Goal: Information Seeking & Learning: Learn about a topic

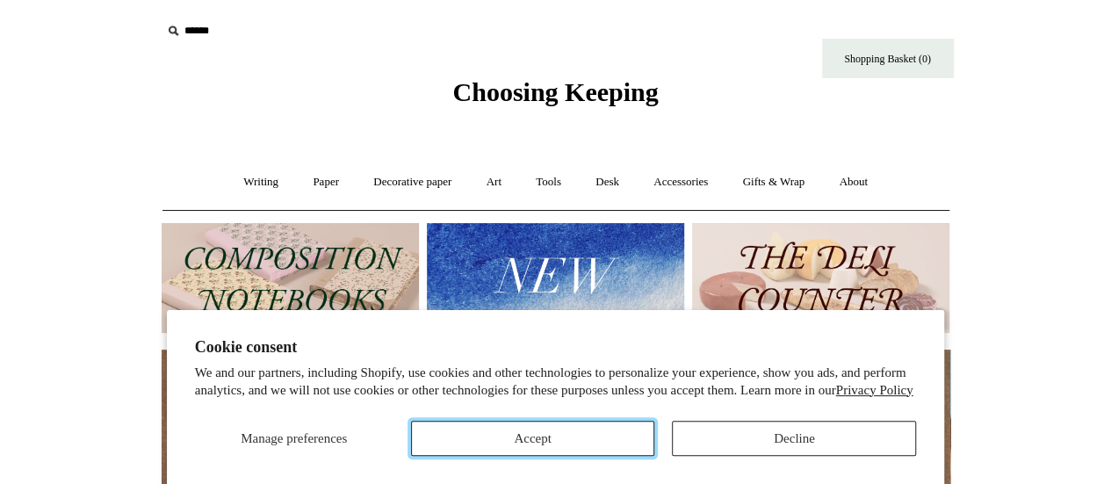
click at [624, 433] on button "Accept" at bounding box center [533, 438] width 244 height 35
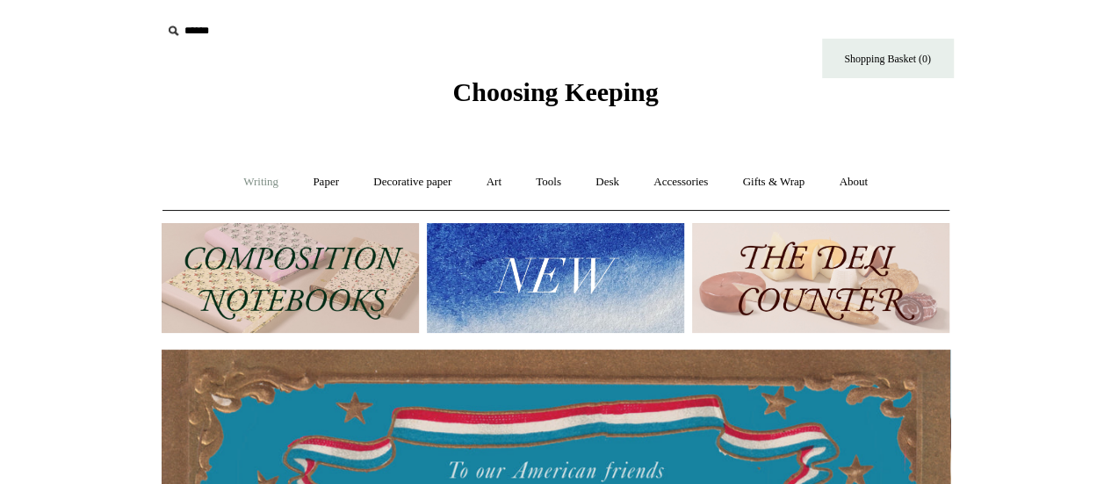
click at [254, 176] on link "Writing +" at bounding box center [260, 182] width 67 height 47
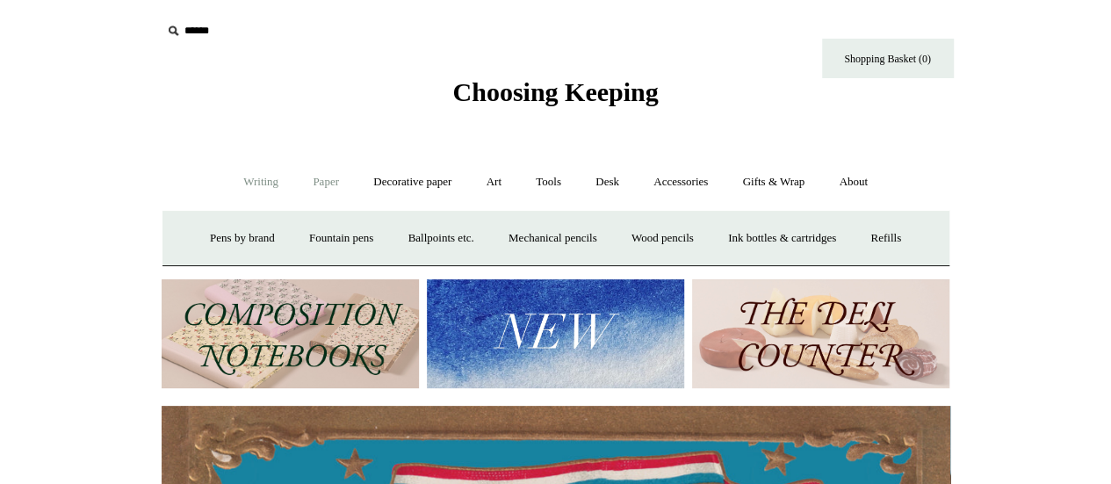
click at [325, 182] on link "Paper +" at bounding box center [326, 182] width 58 height 47
click at [299, 238] on link "Notebooks +" at bounding box center [310, 238] width 81 height 47
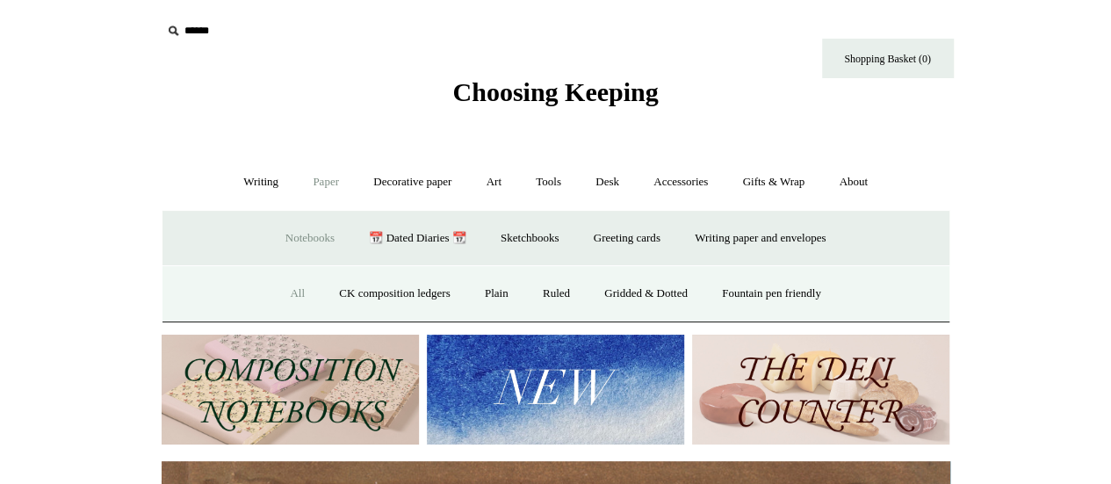
click at [280, 292] on link "All" at bounding box center [297, 293] width 47 height 47
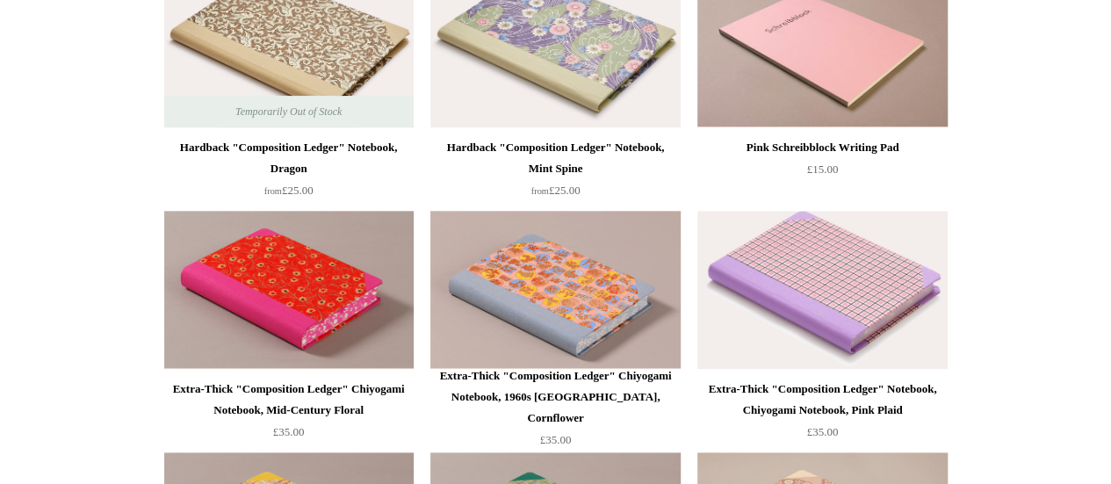
scroll to position [986, 0]
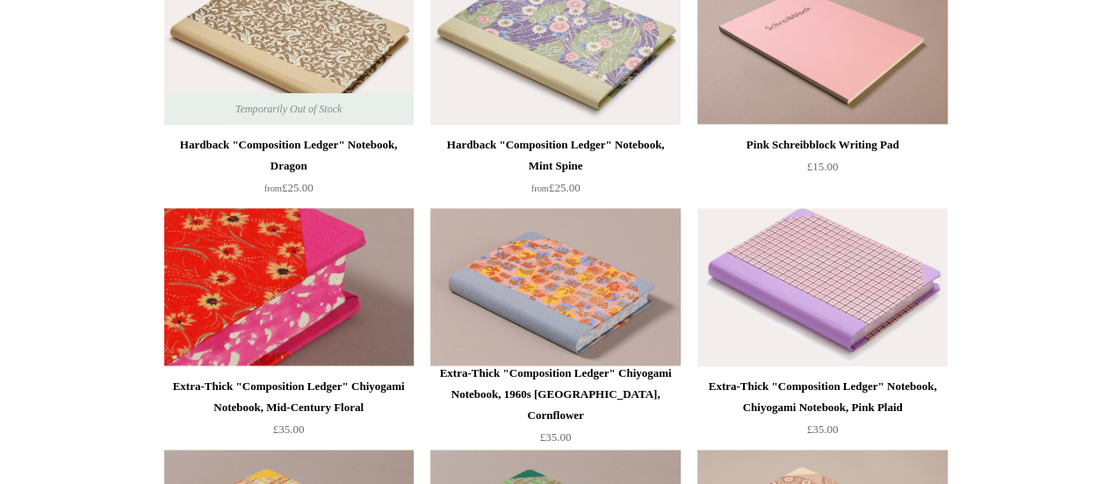
click at [306, 263] on img at bounding box center [288, 287] width 249 height 158
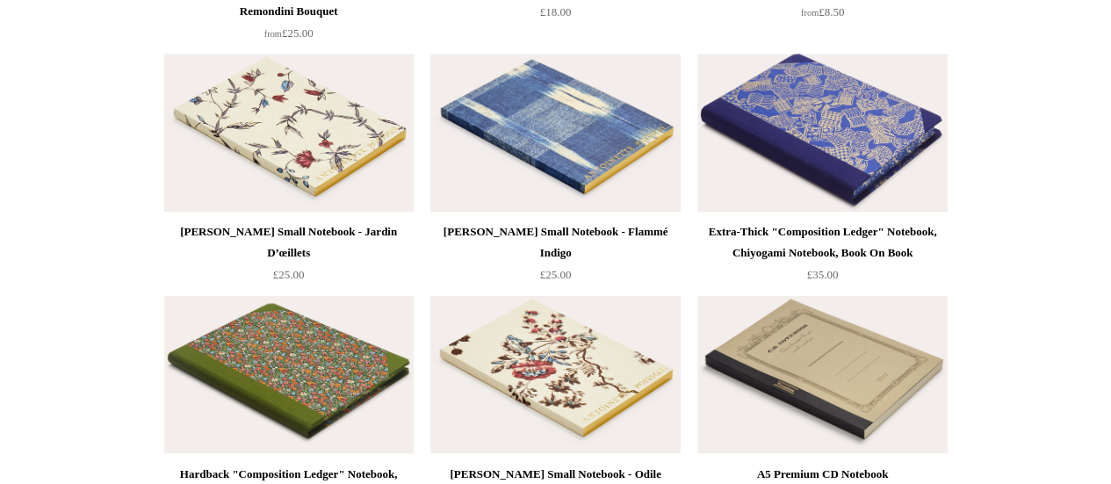
scroll to position [7892, 0]
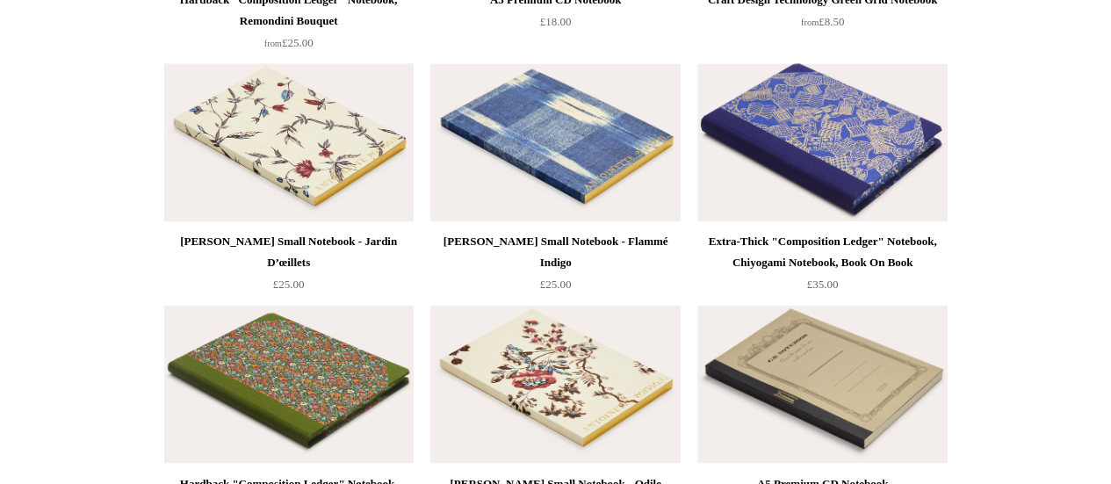
click at [300, 168] on img at bounding box center [288, 142] width 249 height 158
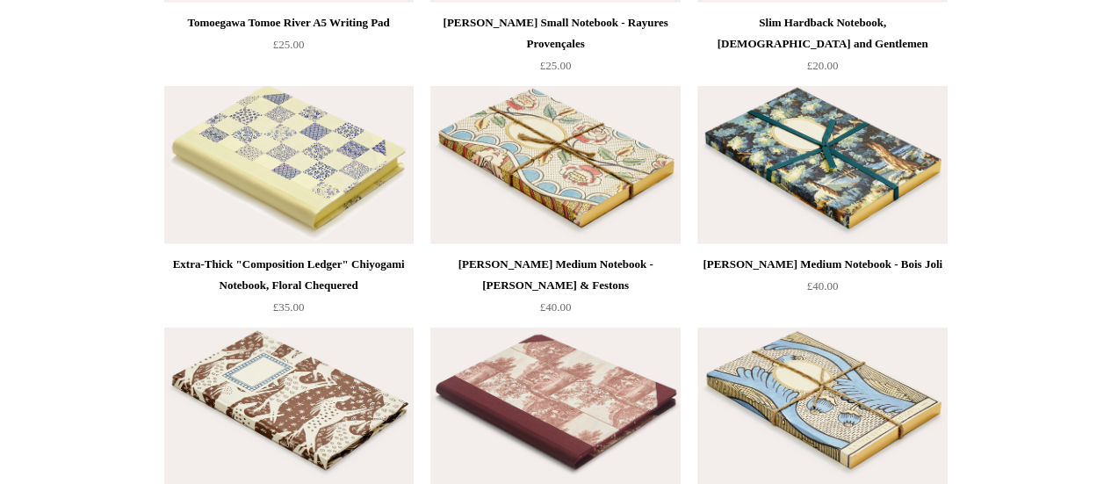
scroll to position [8834, 0]
click at [606, 176] on img at bounding box center [554, 166] width 249 height 158
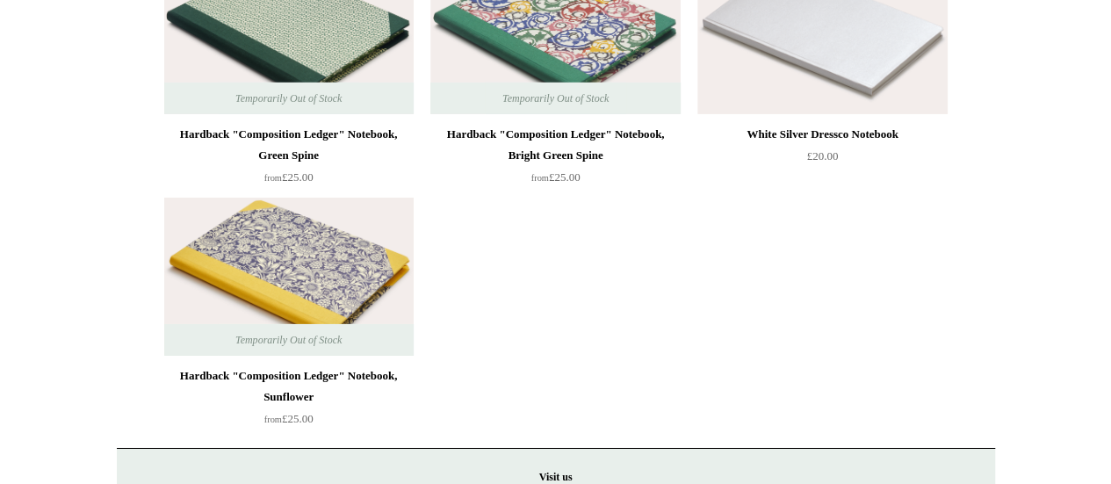
scroll to position [12825, 0]
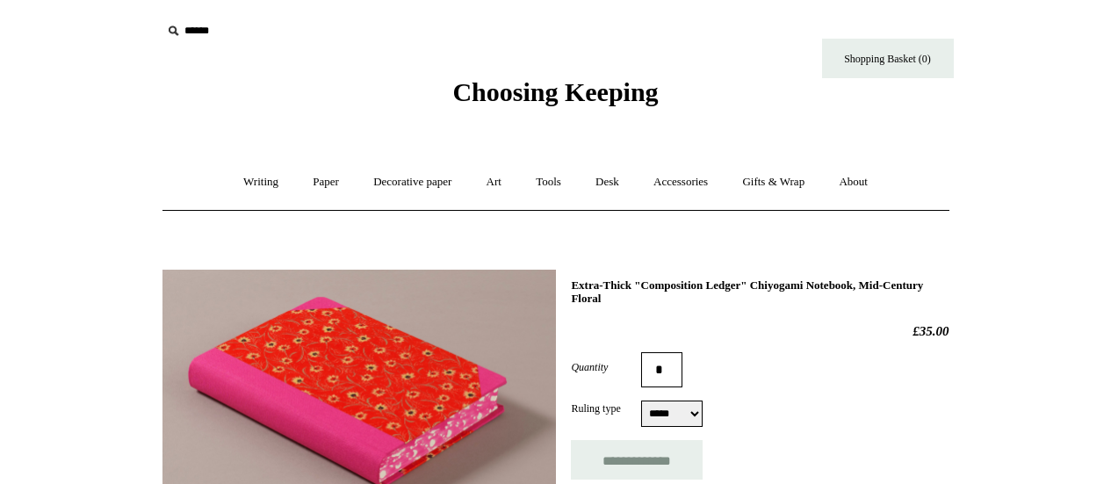
select select "*****"
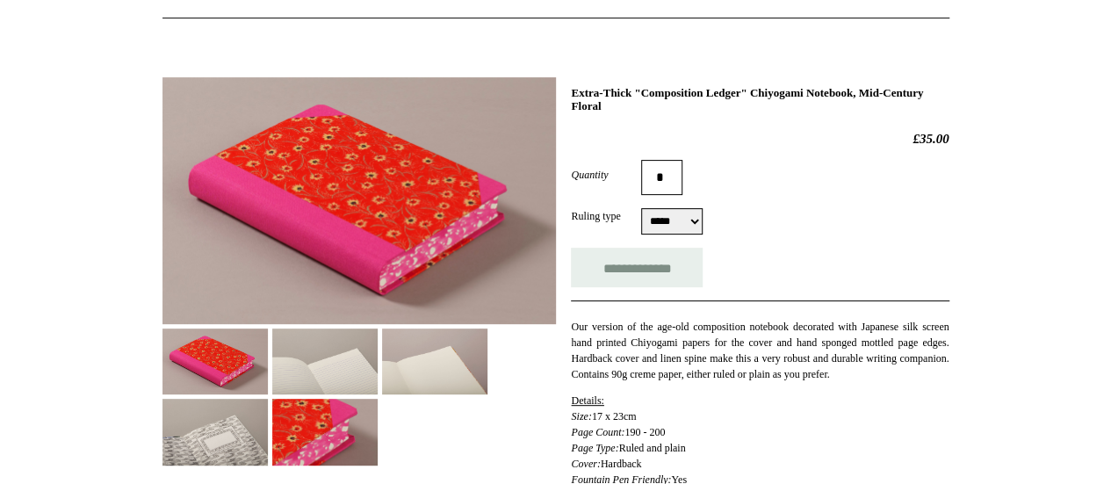
scroll to position [193, 0]
click at [327, 382] on img at bounding box center [324, 361] width 105 height 66
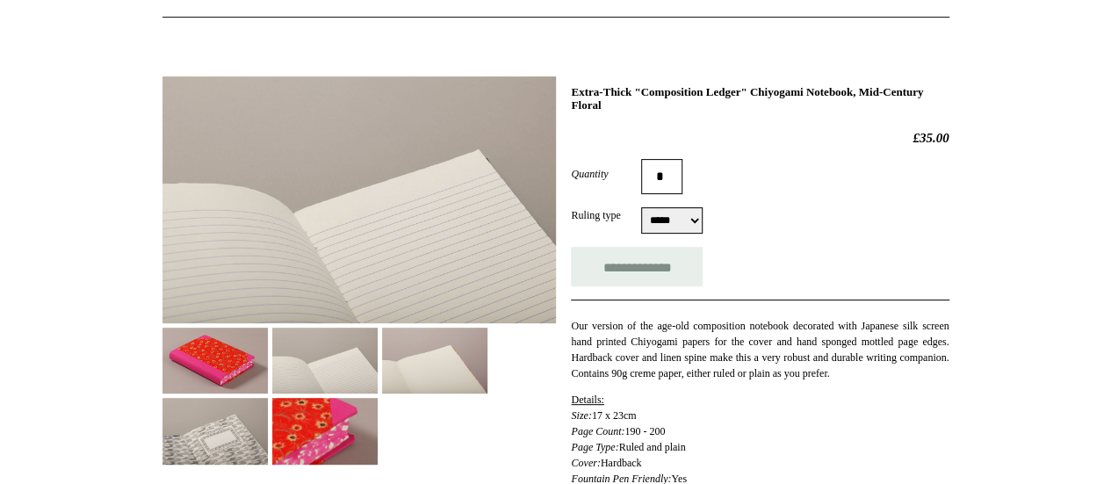
click at [451, 384] on img at bounding box center [434, 361] width 105 height 66
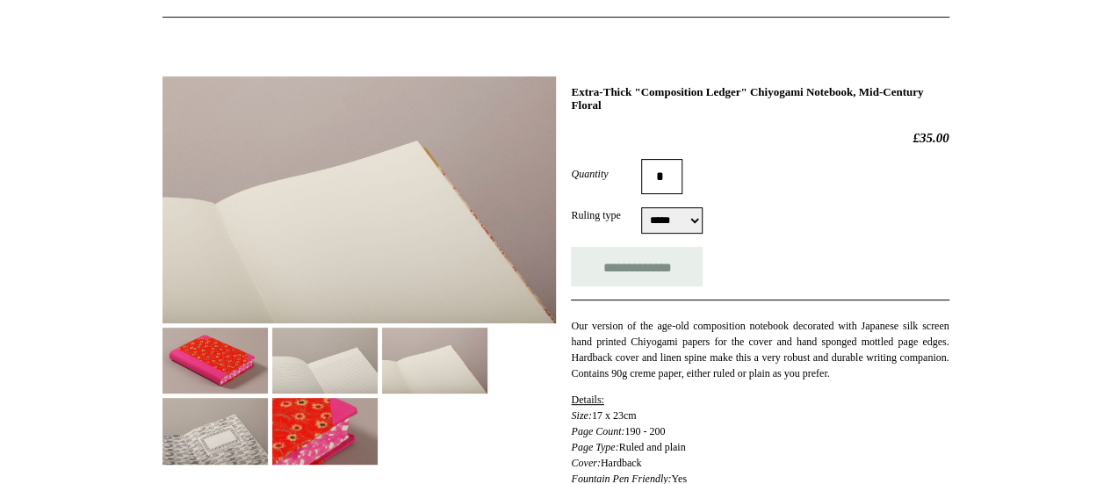
click at [378, 435] on img at bounding box center [324, 431] width 105 height 66
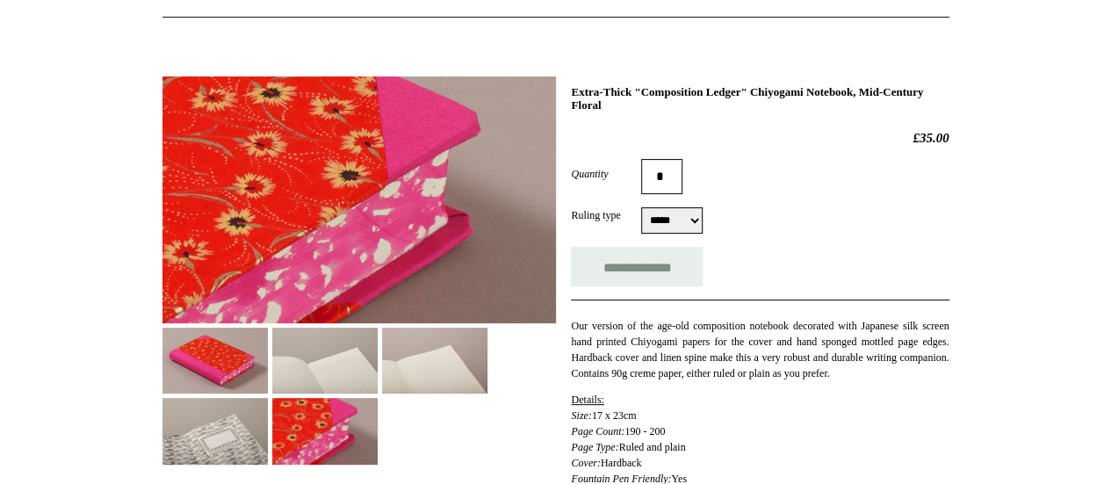
click at [221, 345] on img at bounding box center [214, 361] width 105 height 66
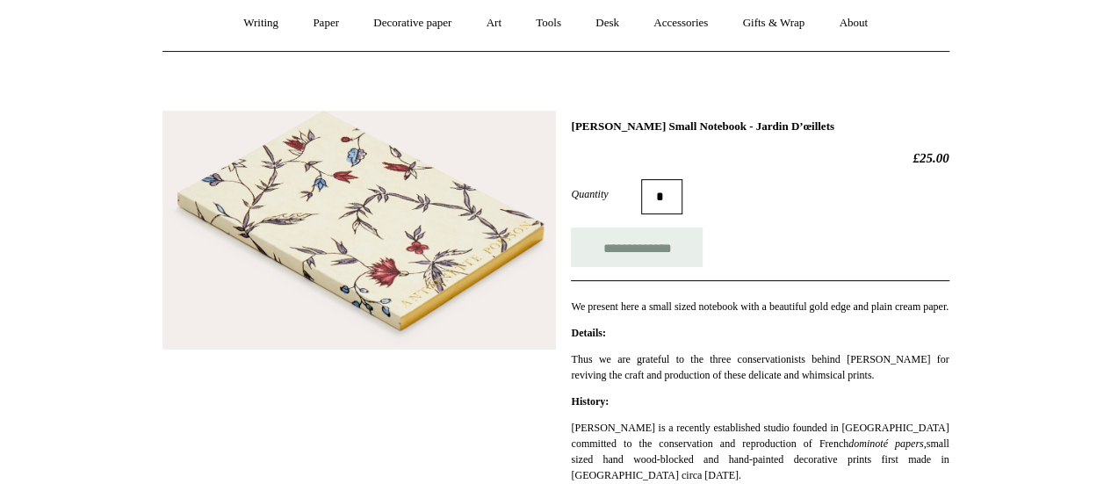
scroll to position [160, 0]
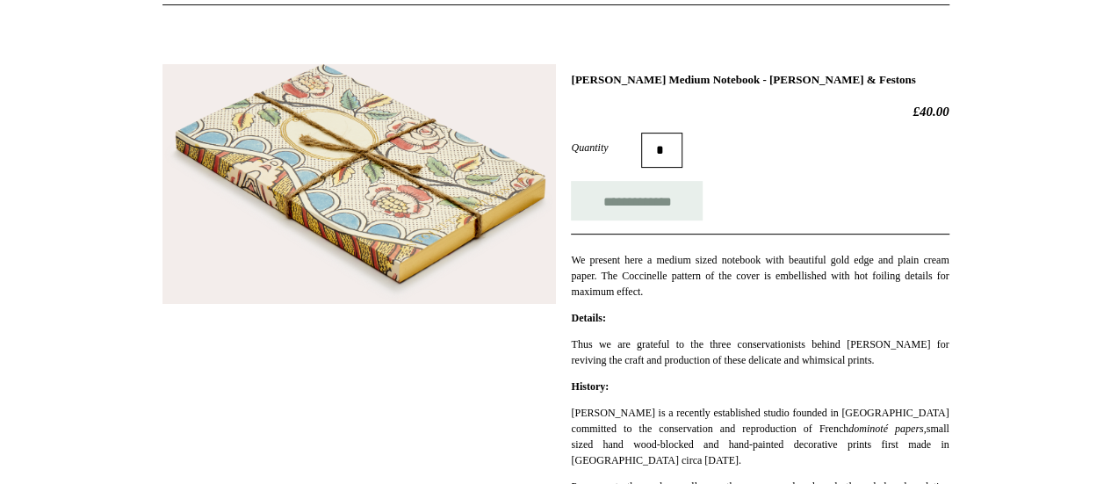
scroll to position [208, 0]
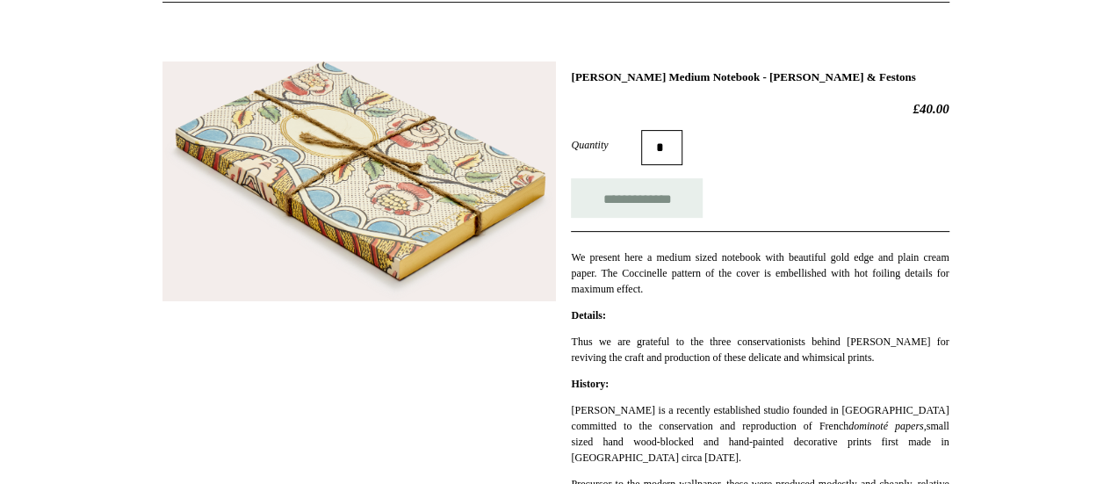
click at [420, 184] on img at bounding box center [358, 181] width 393 height 240
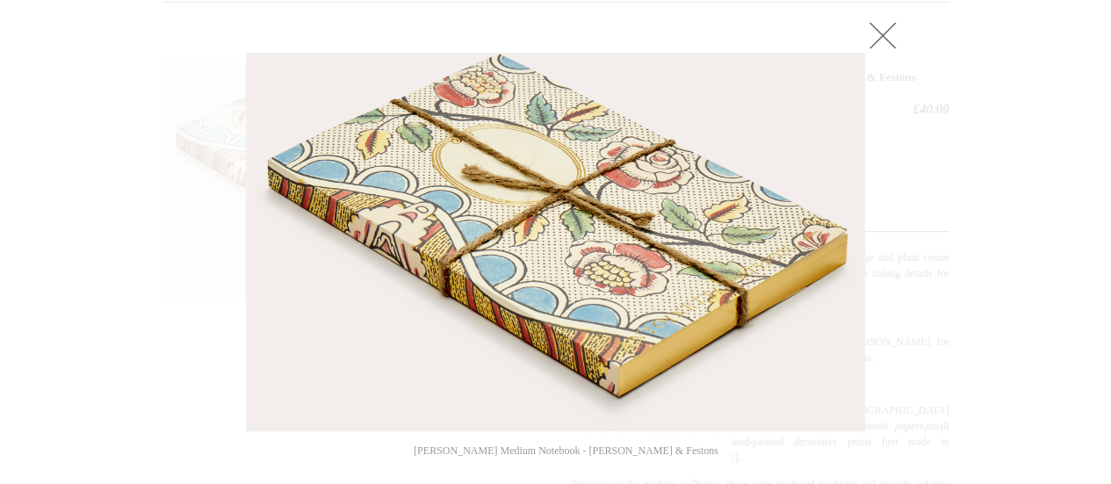
click at [882, 32] on link at bounding box center [882, 35] width 35 height 35
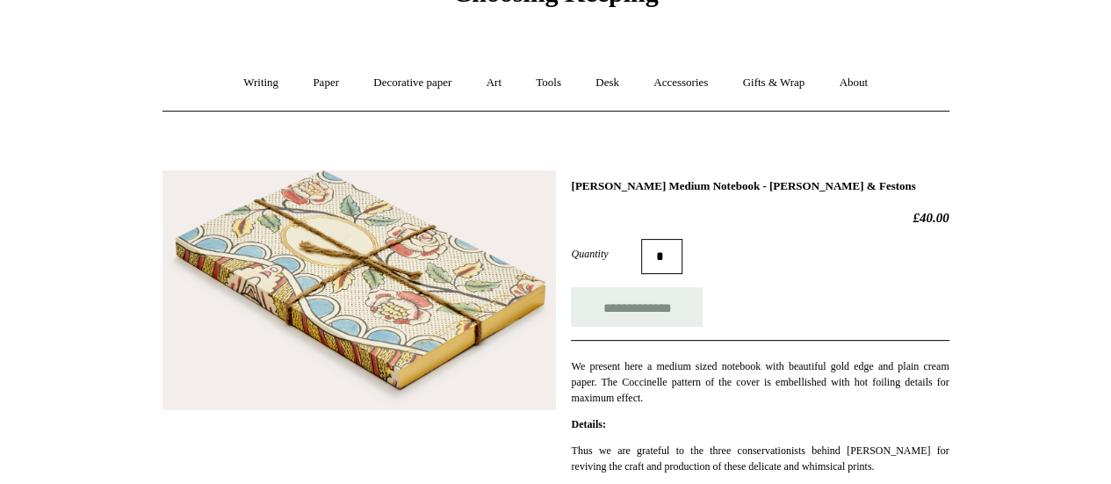
scroll to position [98, 0]
